Goal: Check status: Check status

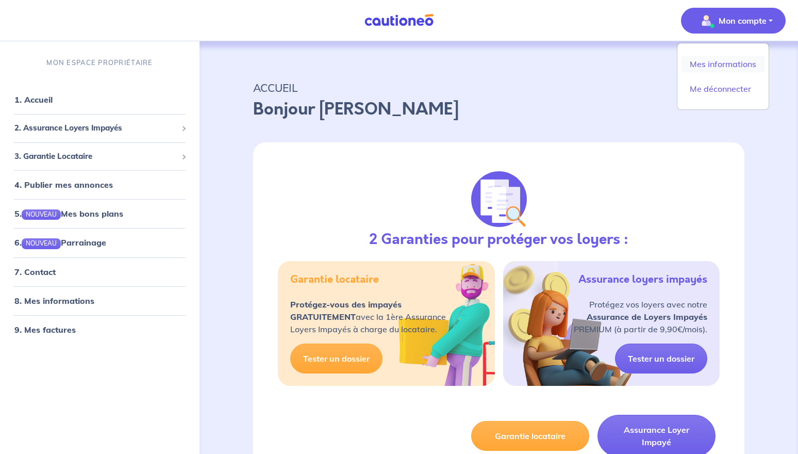
click at [735, 67] on link "Mes informations" at bounding box center [723, 64] width 83 height 17
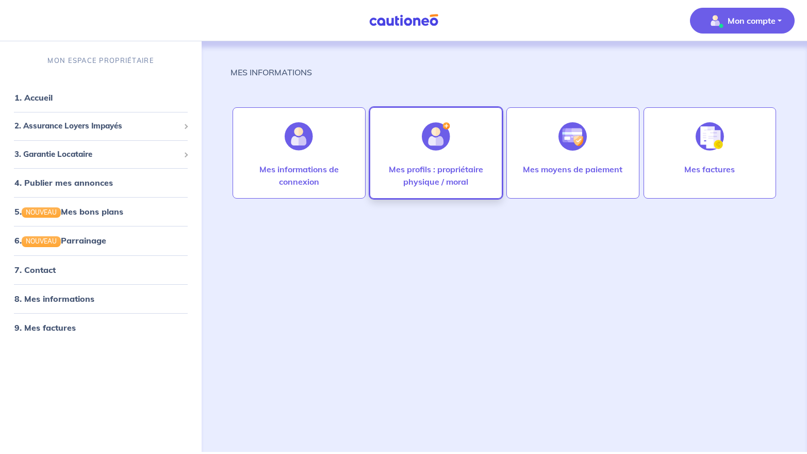
click at [426, 154] on div at bounding box center [436, 136] width 45 height 53
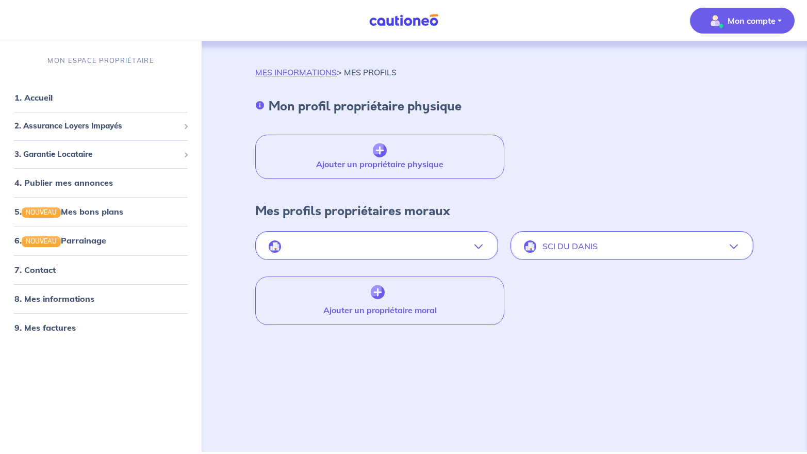
click at [732, 244] on icon "button" at bounding box center [734, 246] width 8 height 8
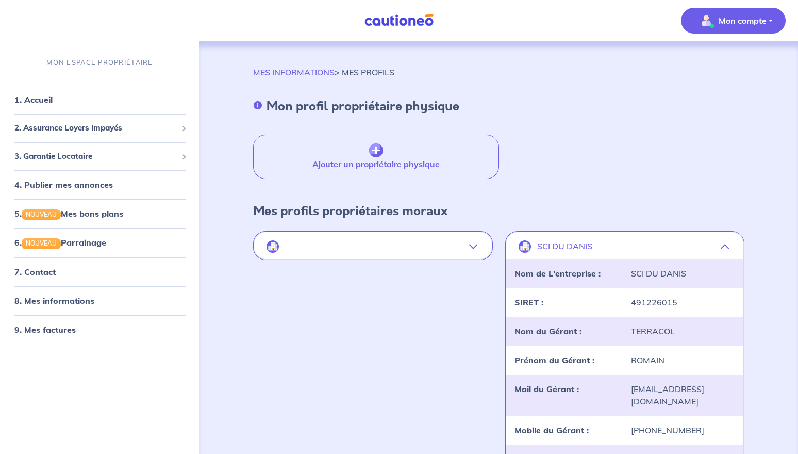
click at [598, 239] on button "SCI DU DANIS" at bounding box center [626, 246] width 238 height 25
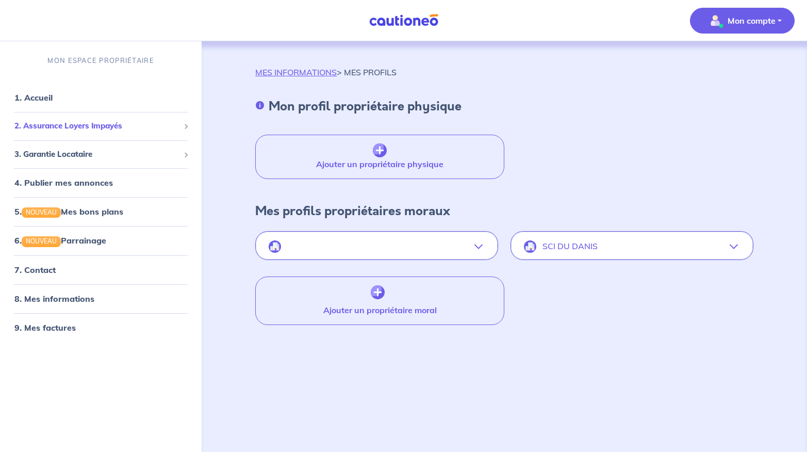
click at [92, 127] on span "2. Assurance Loyers Impayés" at bounding box center [96, 126] width 165 height 12
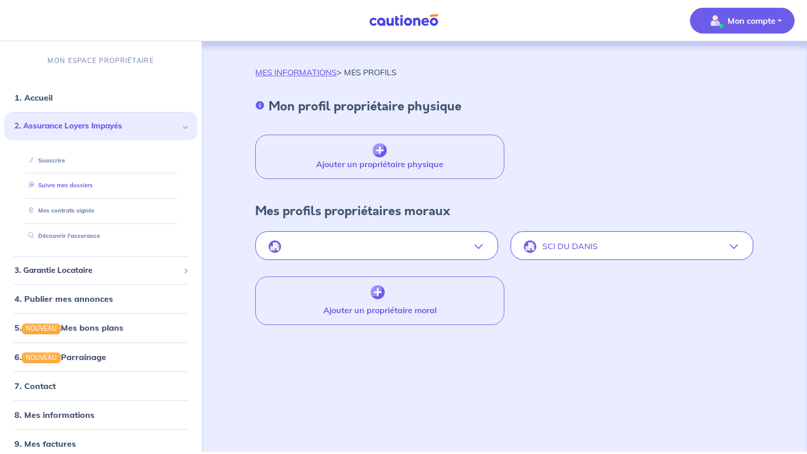
click at [91, 189] on link "Suivre mes dossiers" at bounding box center [58, 185] width 69 height 7
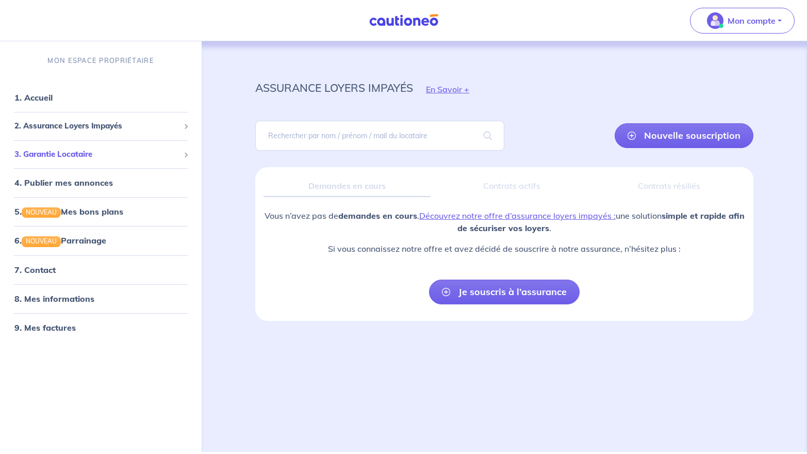
click at [64, 154] on span "3. Garantie Locataire" at bounding box center [96, 155] width 165 height 12
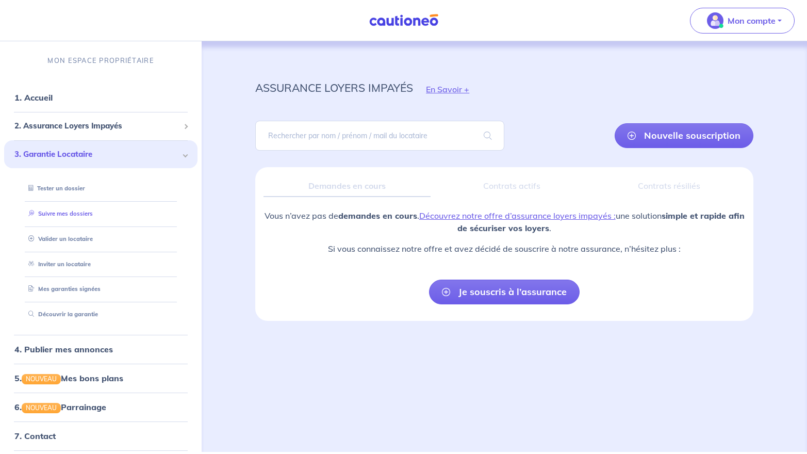
click at [76, 213] on link "Suivre mes dossiers" at bounding box center [58, 213] width 69 height 7
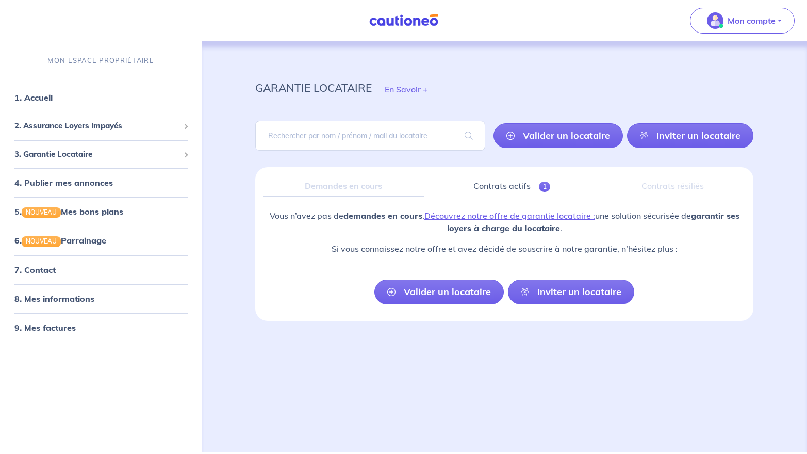
click at [620, 185] on div "Contrats résiliés" at bounding box center [672, 186] width 145 height 22
click at [446, 136] on input "search" at bounding box center [370, 136] width 230 height 30
type input "RIVAL [PERSON_NAME]"
click at [471, 135] on span at bounding box center [468, 135] width 33 height 29
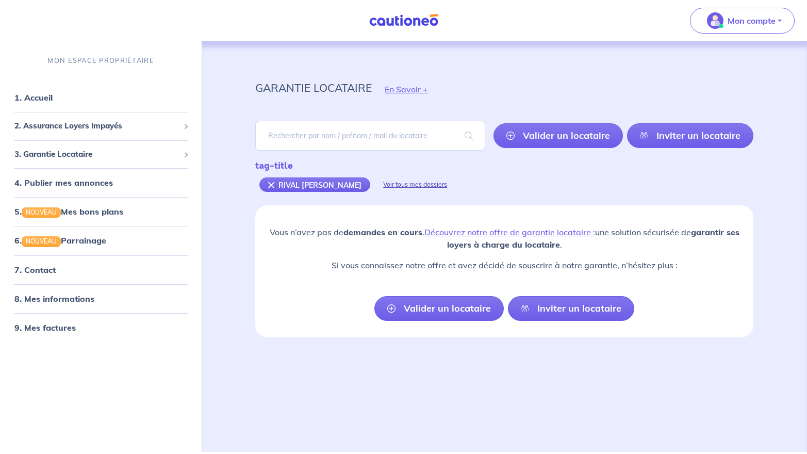
click at [370, 187] on div "Voir tous mes dossiers" at bounding box center [415, 184] width 90 height 25
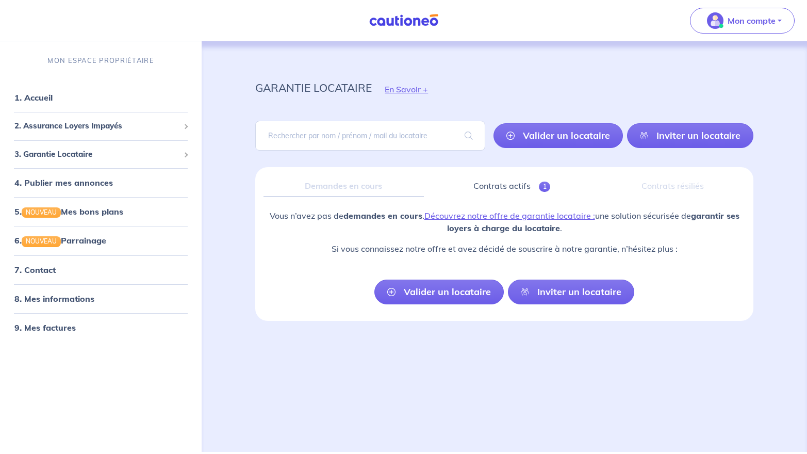
click at [546, 370] on div "garantie locataire En Savoir + [PERSON_NAME] un locataire Inviter un locataire …" at bounding box center [505, 234] width 548 height 386
click at [46, 100] on link "1. Accueil" at bounding box center [33, 97] width 38 height 10
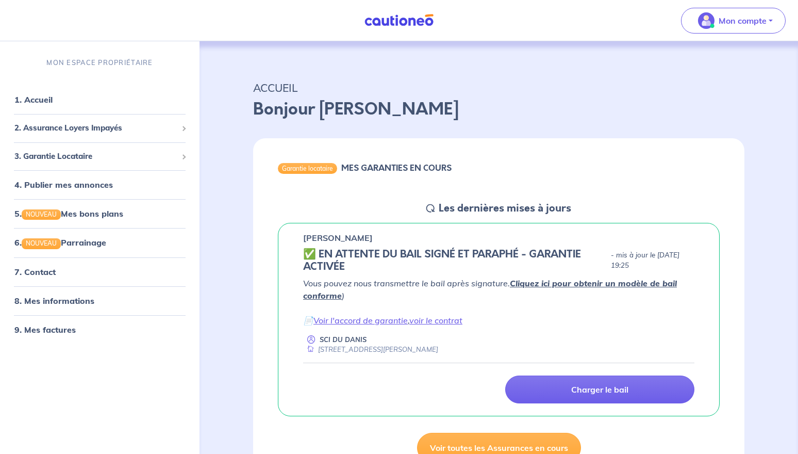
scroll to position [103, 0]
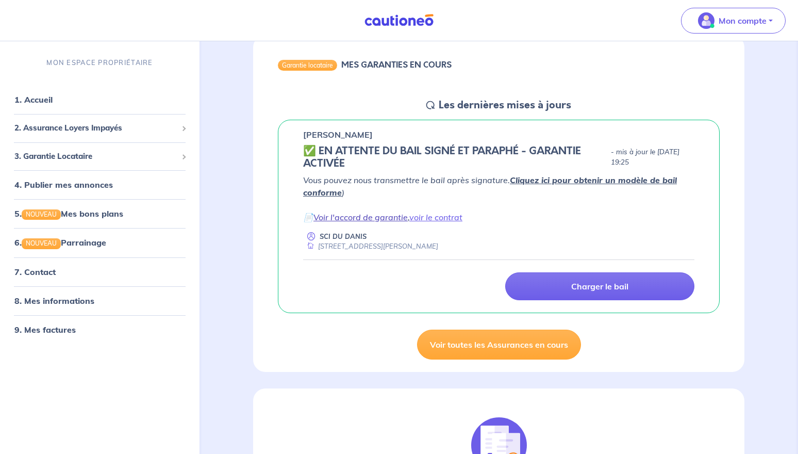
click at [385, 220] on link "Voir l'accord de garantie" at bounding box center [361, 217] width 94 height 10
click at [435, 215] on link "voir le contrat" at bounding box center [436, 217] width 53 height 10
